Goal: Task Accomplishment & Management: Use online tool/utility

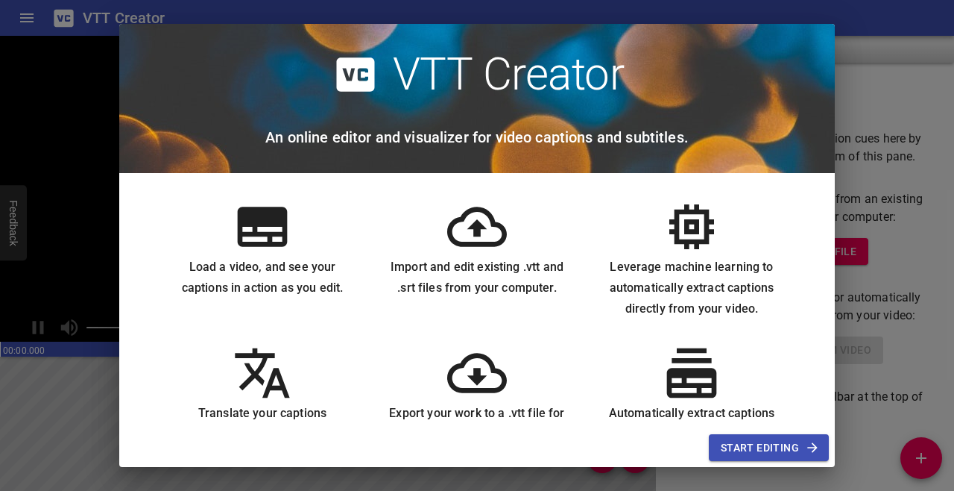
click at [773, 441] on span "Start Editing" at bounding box center [769, 447] width 96 height 19
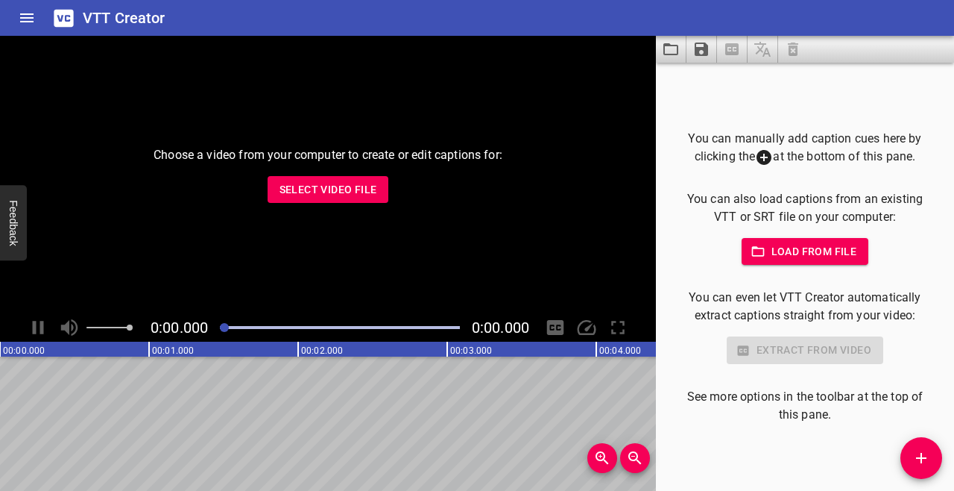
click at [13, 17] on button "Home" at bounding box center [27, 18] width 36 height 36
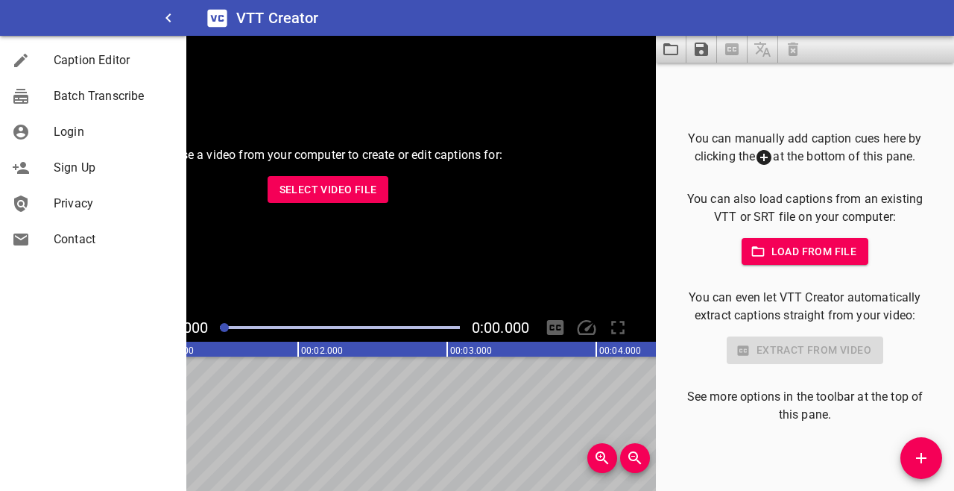
click at [93, 139] on span "Login" at bounding box center [114, 132] width 121 height 18
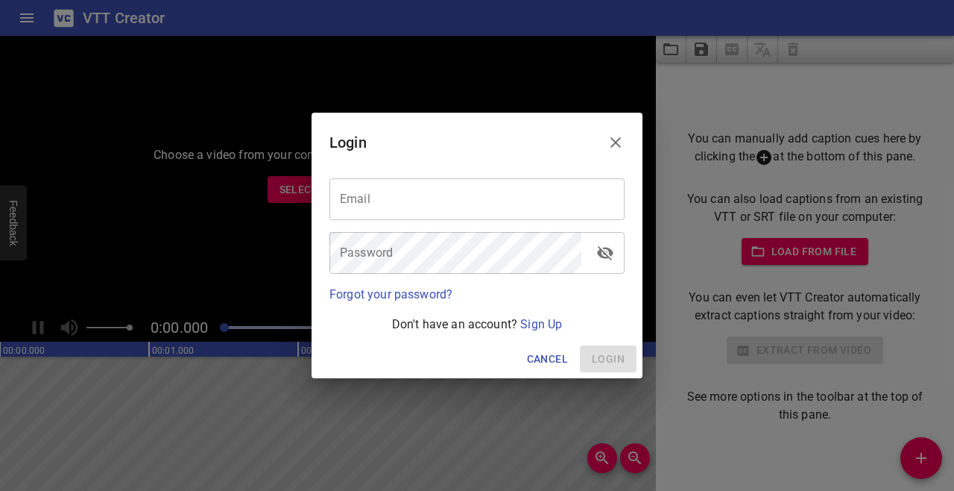
click at [510, 181] on input "email" at bounding box center [477, 199] width 295 height 42
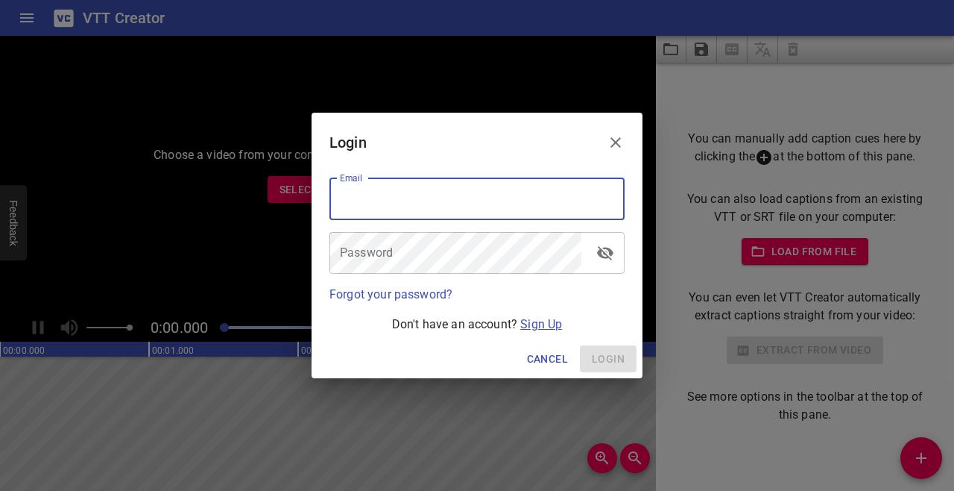
click at [539, 324] on link "Sign Up" at bounding box center [541, 324] width 42 height 14
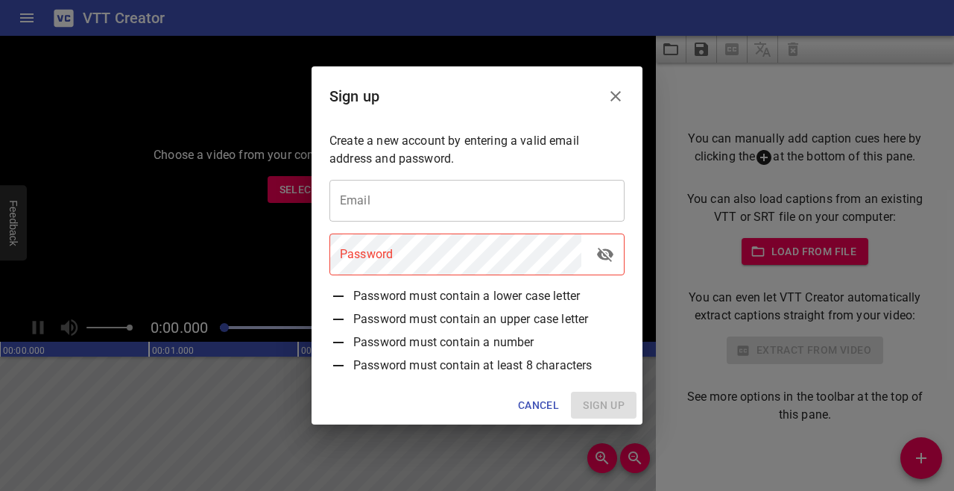
click at [498, 205] on input "email" at bounding box center [477, 201] width 295 height 42
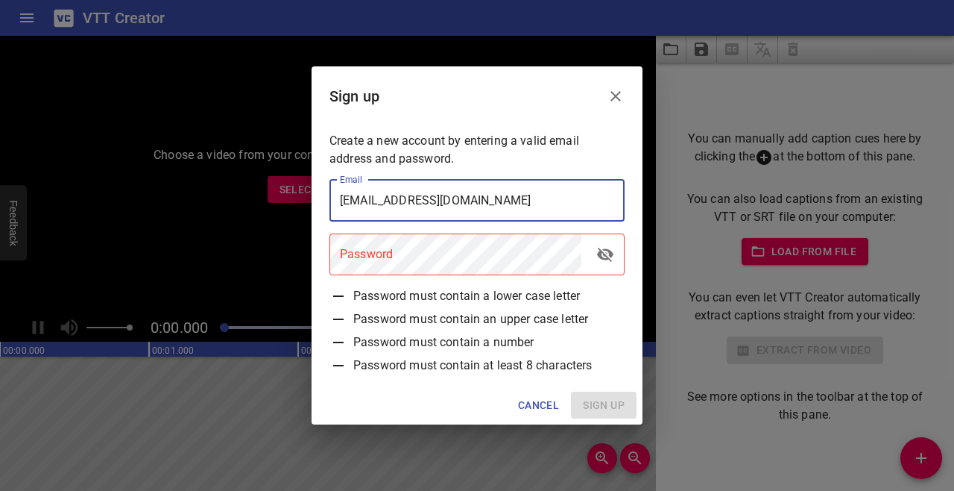
type input "[EMAIL_ADDRESS][DOMAIN_NAME]"
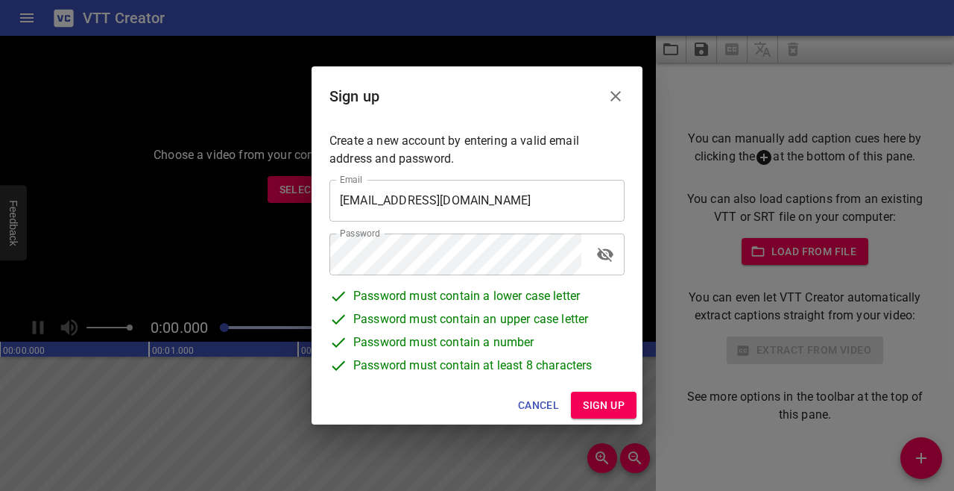
click at [594, 408] on span "Sign up" at bounding box center [604, 405] width 42 height 19
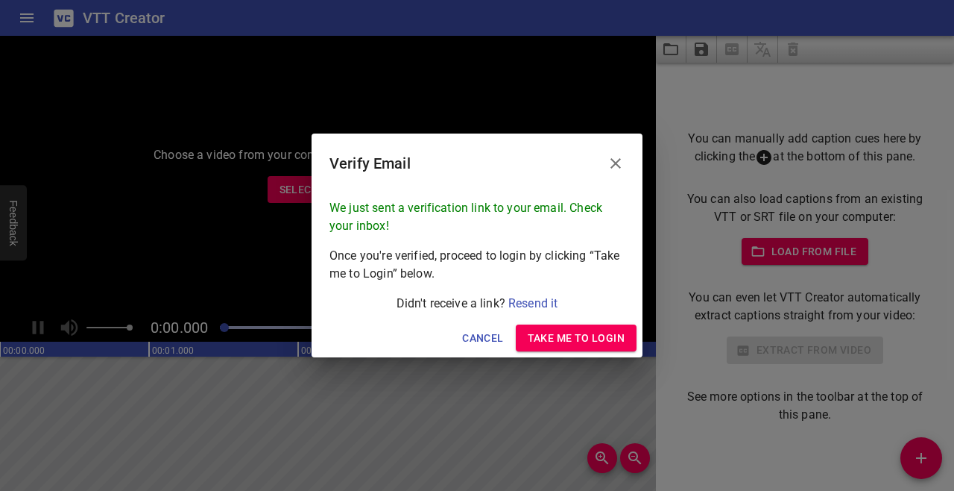
click at [589, 329] on span "Take me to Login" at bounding box center [576, 338] width 97 height 19
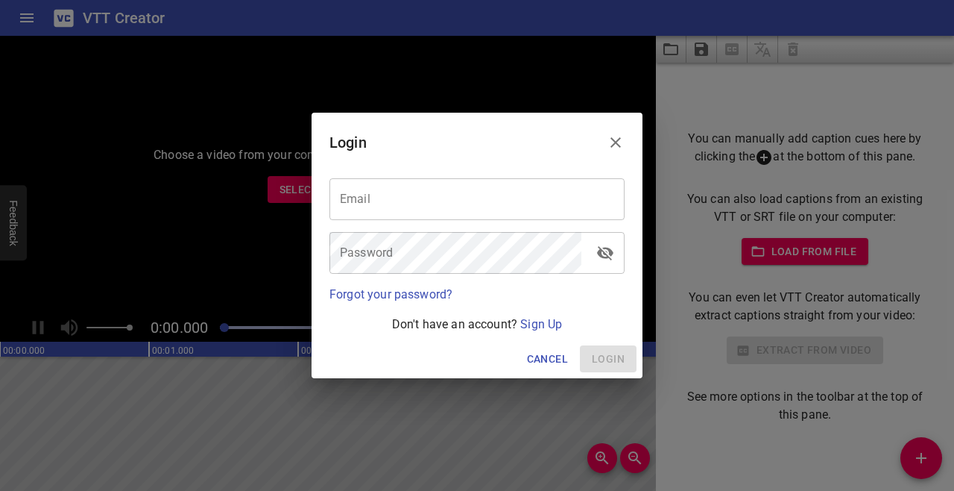
click at [380, 193] on input "email" at bounding box center [477, 199] width 295 height 42
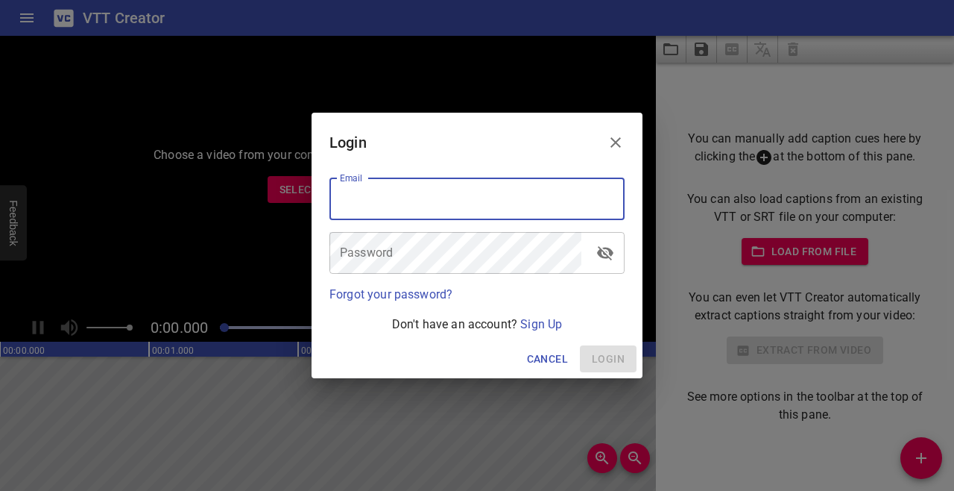
type input "[EMAIL_ADDRESS][DOMAIN_NAME]"
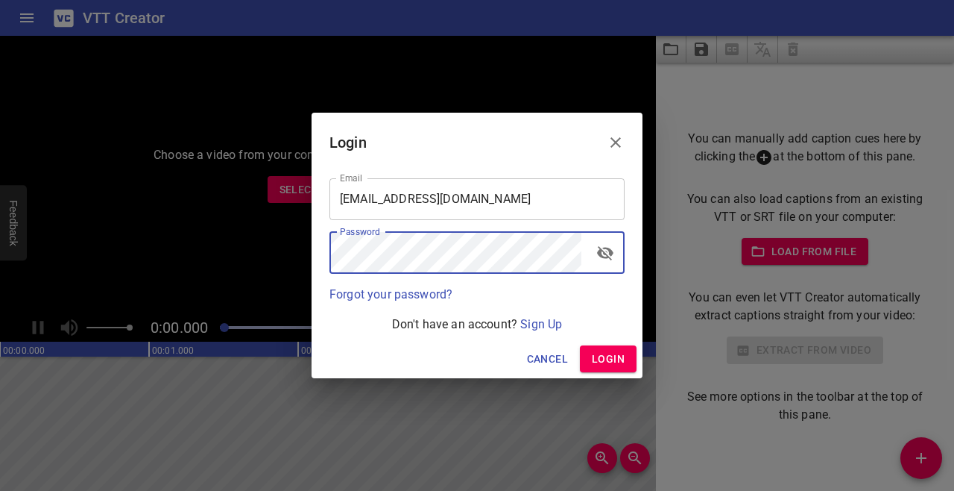
click at [618, 354] on span "Login" at bounding box center [608, 359] width 33 height 19
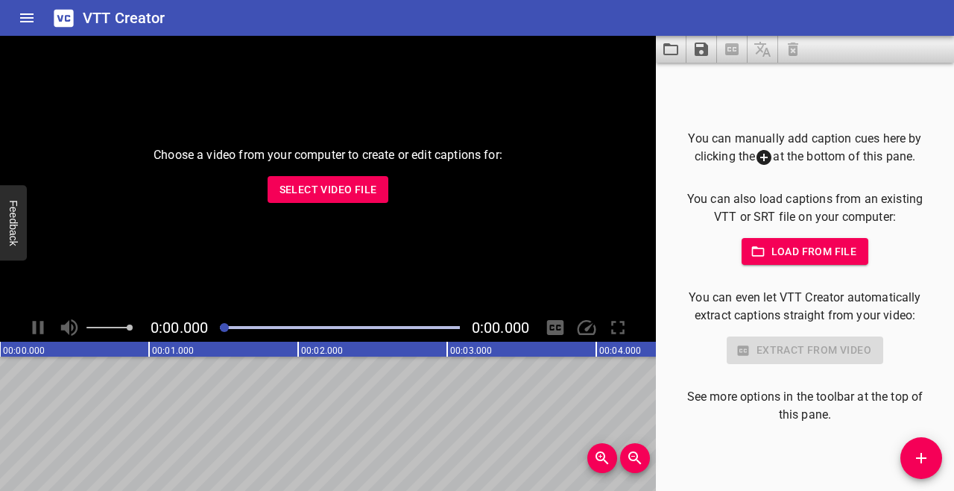
click at [14, 18] on button "Home" at bounding box center [27, 18] width 36 height 36
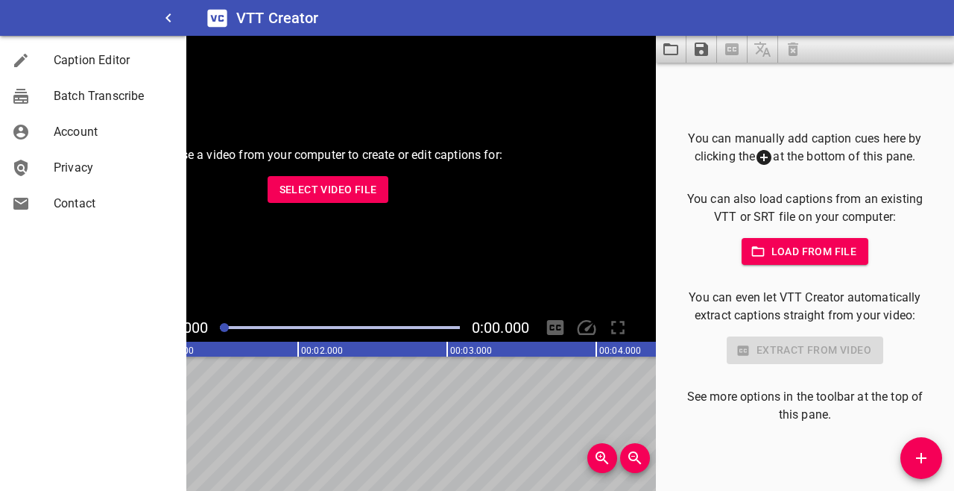
click at [486, 169] on div "Choose a video from your computer to create or edit captions for: Select Video …" at bounding box center [328, 174] width 656 height 277
click at [180, 14] on button "button" at bounding box center [169, 18] width 36 height 36
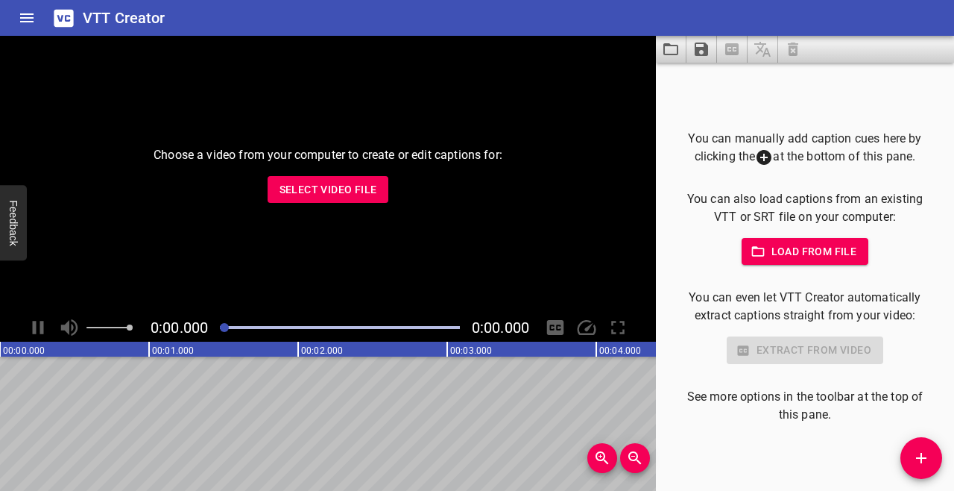
click at [362, 187] on span "Select Video File" at bounding box center [329, 189] width 98 height 19
click at [342, 188] on span "Select Video File" at bounding box center [329, 189] width 98 height 19
click at [365, 187] on span "Select Video File" at bounding box center [329, 189] width 98 height 19
click at [317, 256] on div "Choose a video from your computer to create or edit captions for: Select Video …" at bounding box center [328, 174] width 656 height 277
click at [28, 10] on icon "Home" at bounding box center [27, 18] width 18 height 18
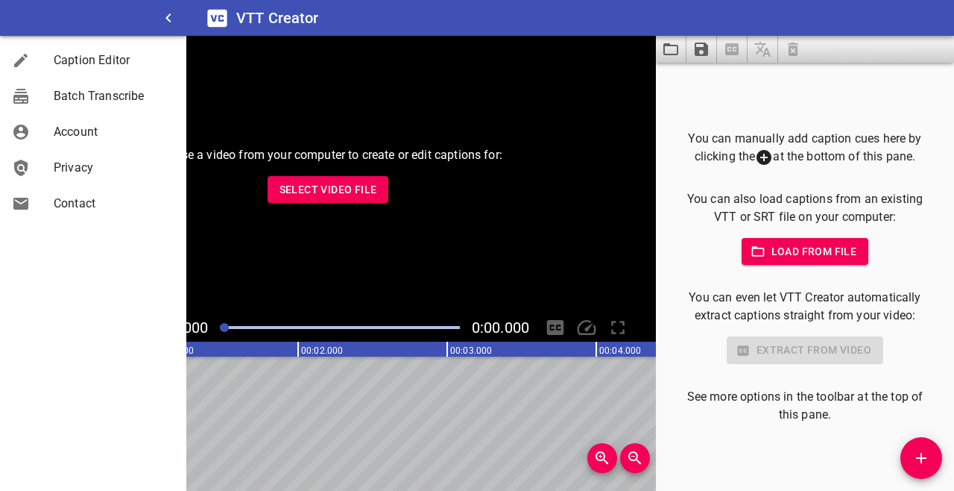
click at [329, 274] on div "Choose a video from your computer to create or edit captions for: Select Video …" at bounding box center [328, 174] width 656 height 277
click at [160, 24] on icon "button" at bounding box center [169, 18] width 18 height 18
